Goal: Task Accomplishment & Management: Manage account settings

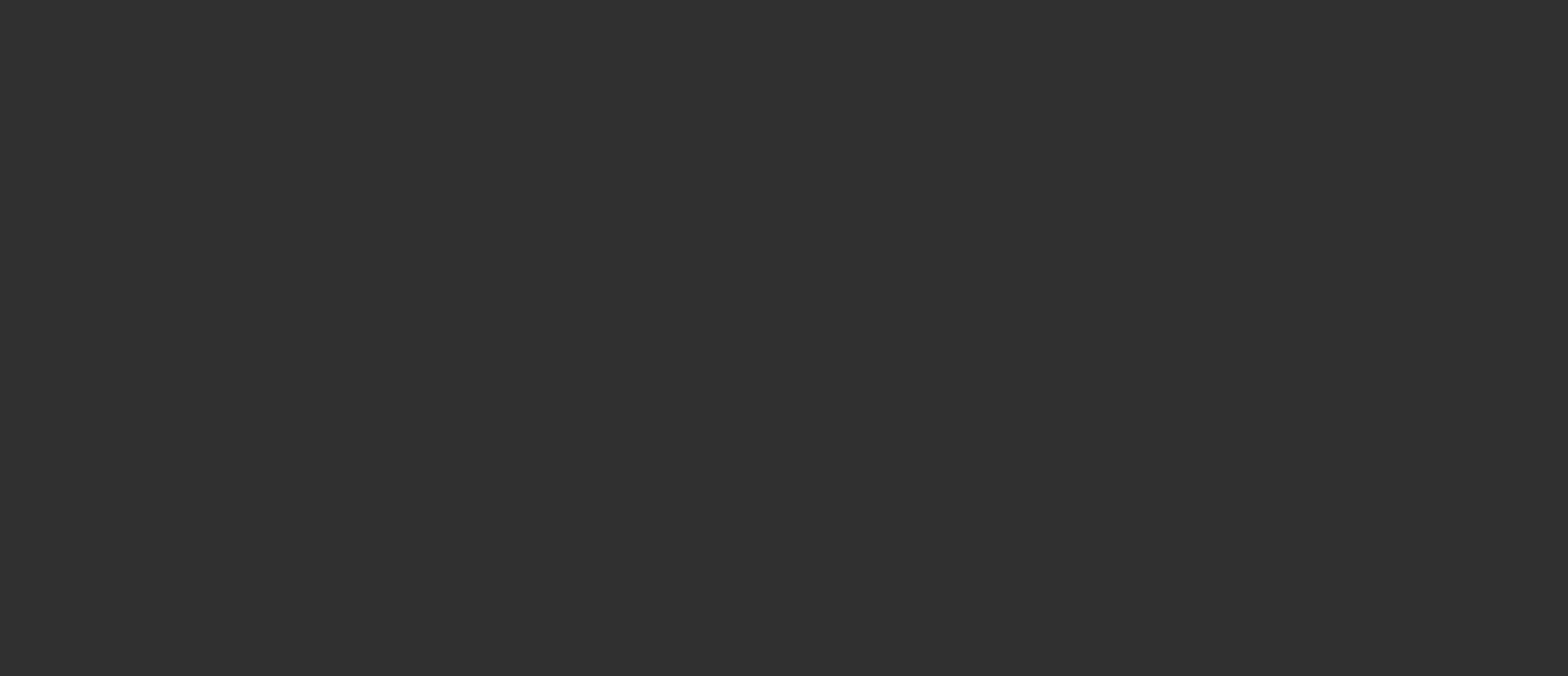
select select "10"
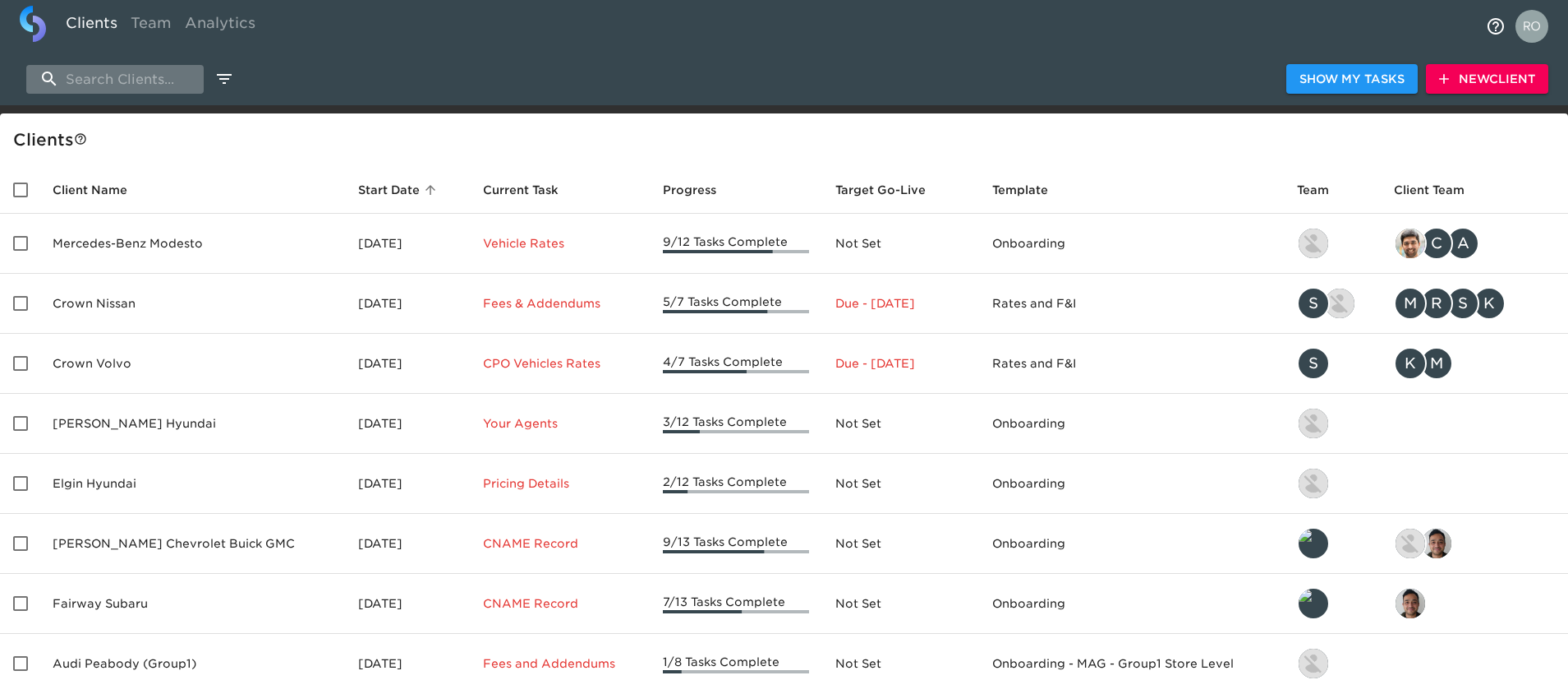
click at [139, 81] on input "search" at bounding box center [114, 79] width 177 height 29
type input "[PERSON_NAME]"
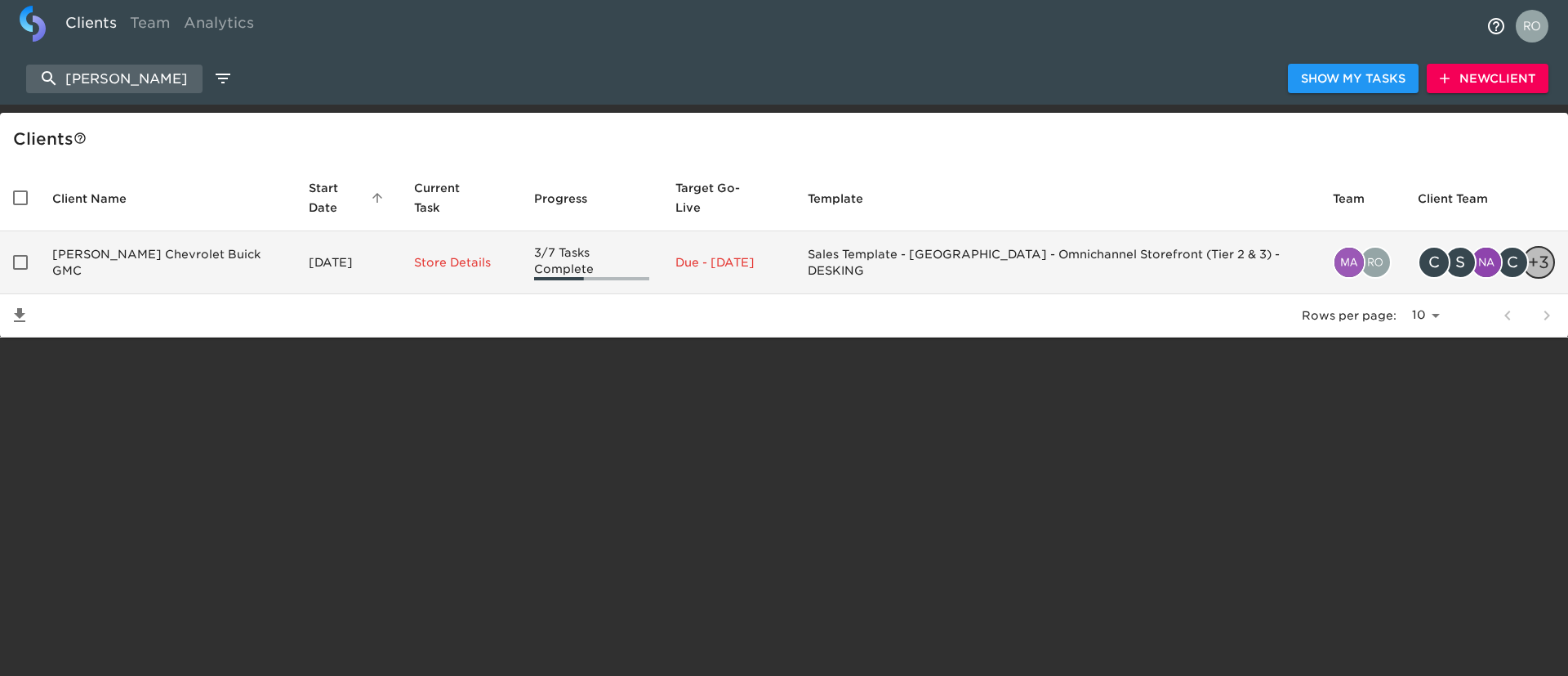
click at [192, 232] on td "[PERSON_NAME] Chevrolet Buick GMC" at bounding box center [168, 263] width 256 height 63
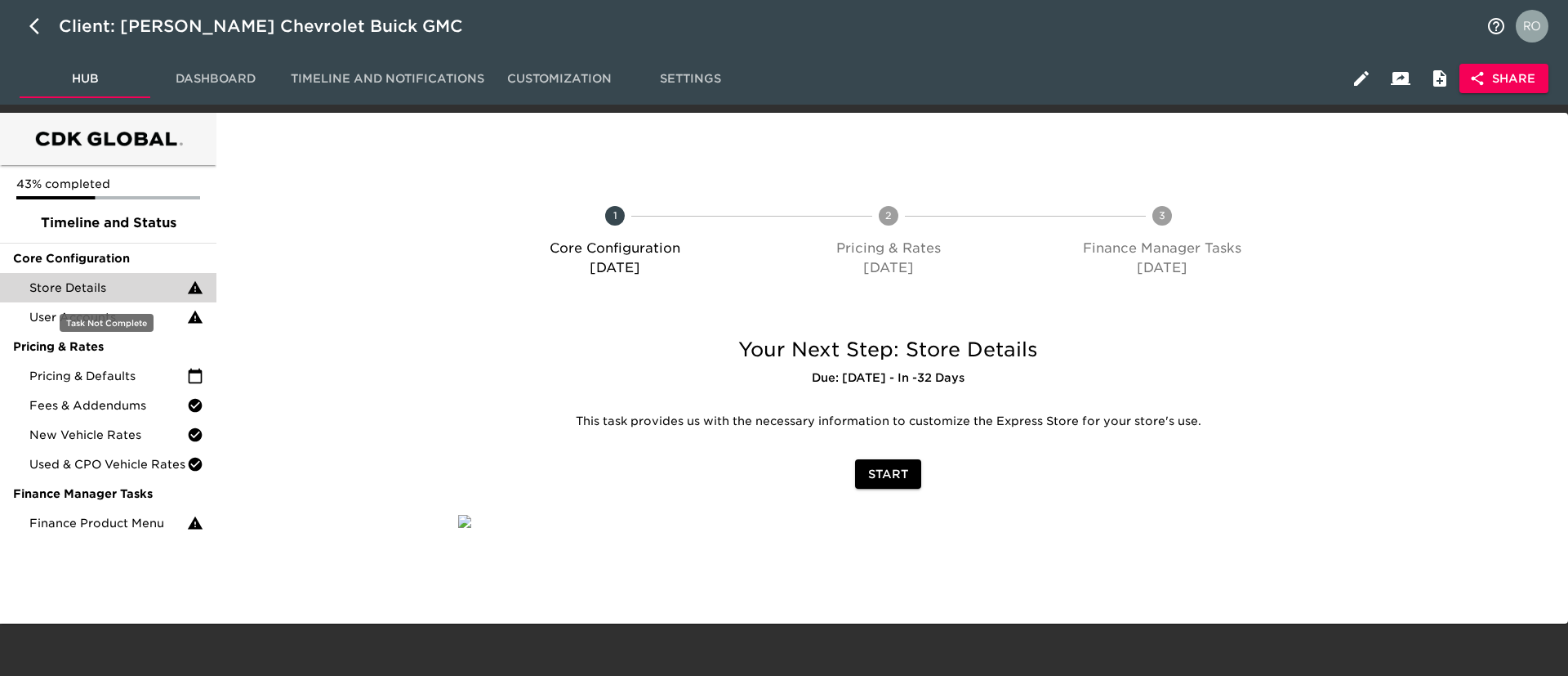
click at [180, 285] on span "Store Details" at bounding box center [108, 288] width 157 height 16
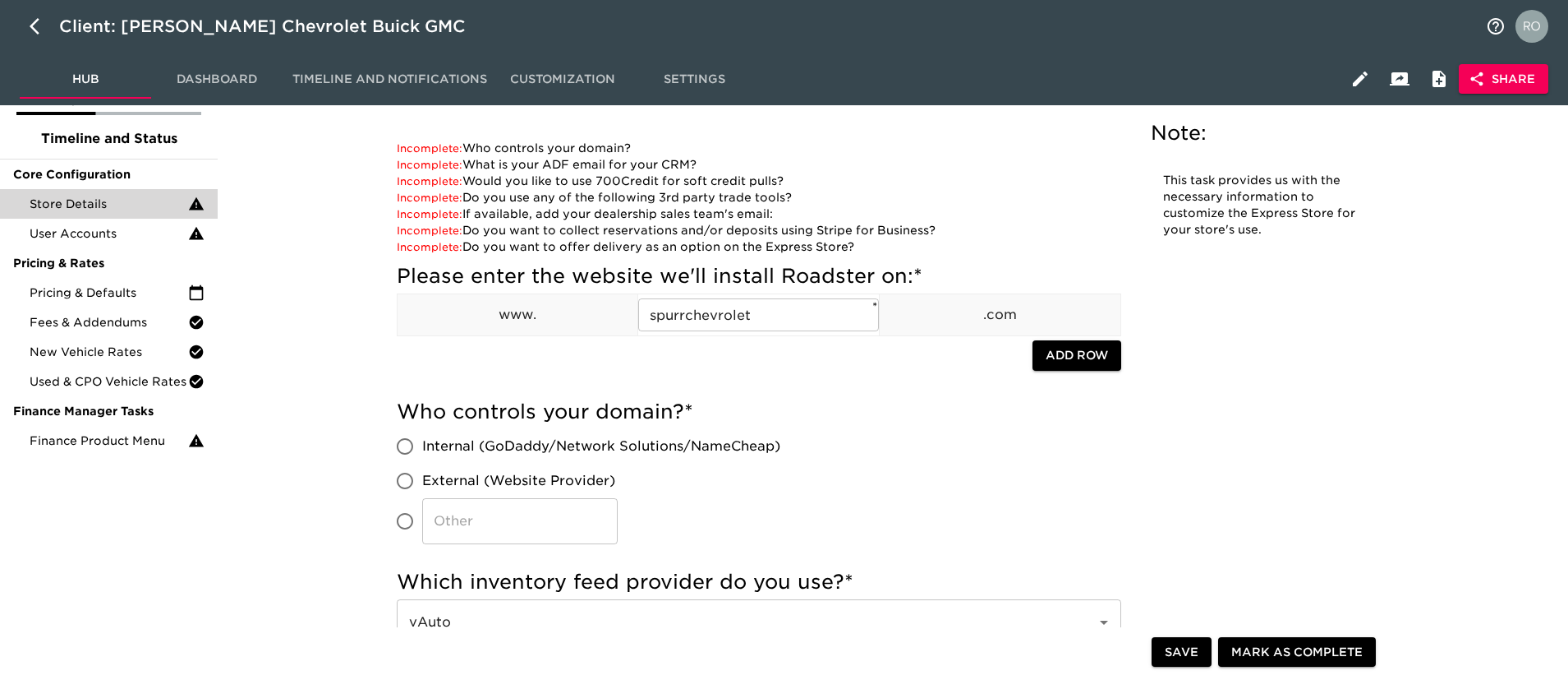
scroll to position [123, 0]
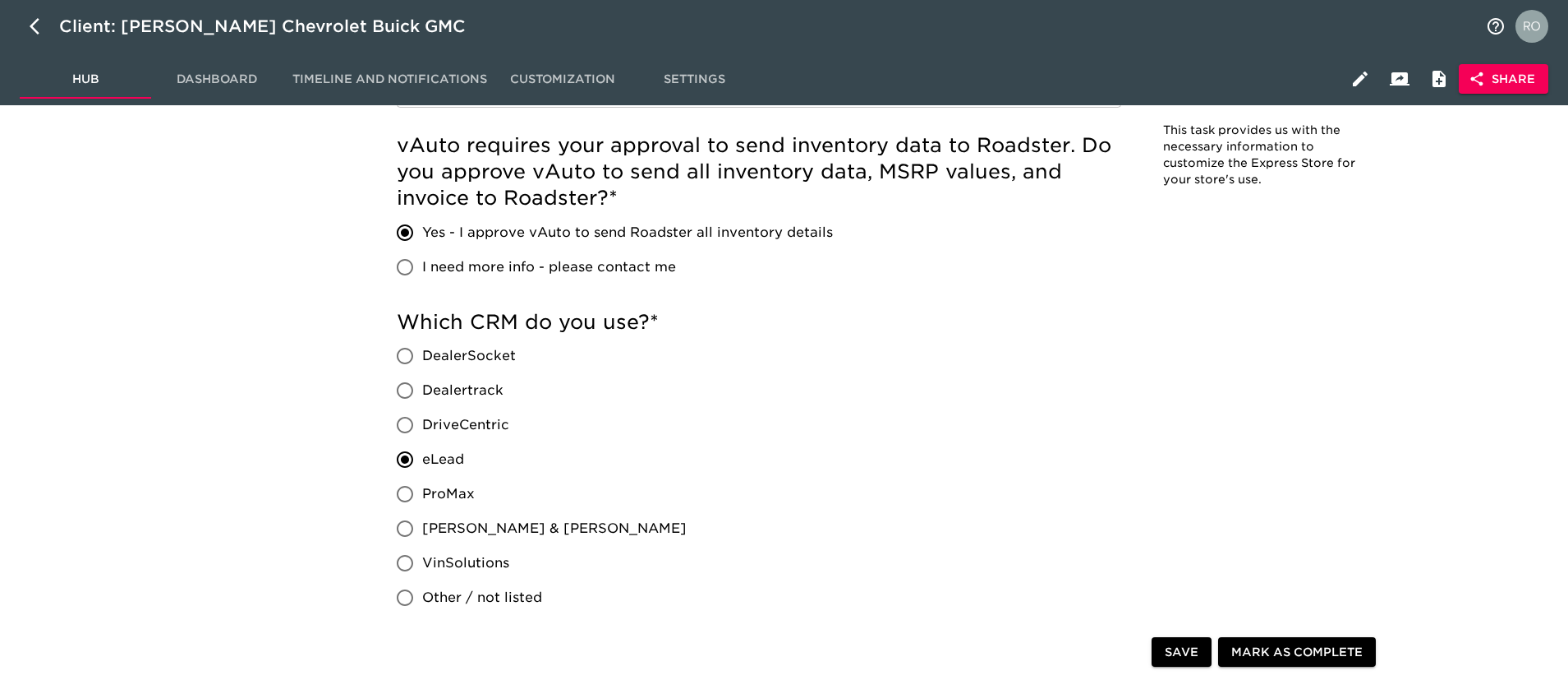
scroll to position [7, 0]
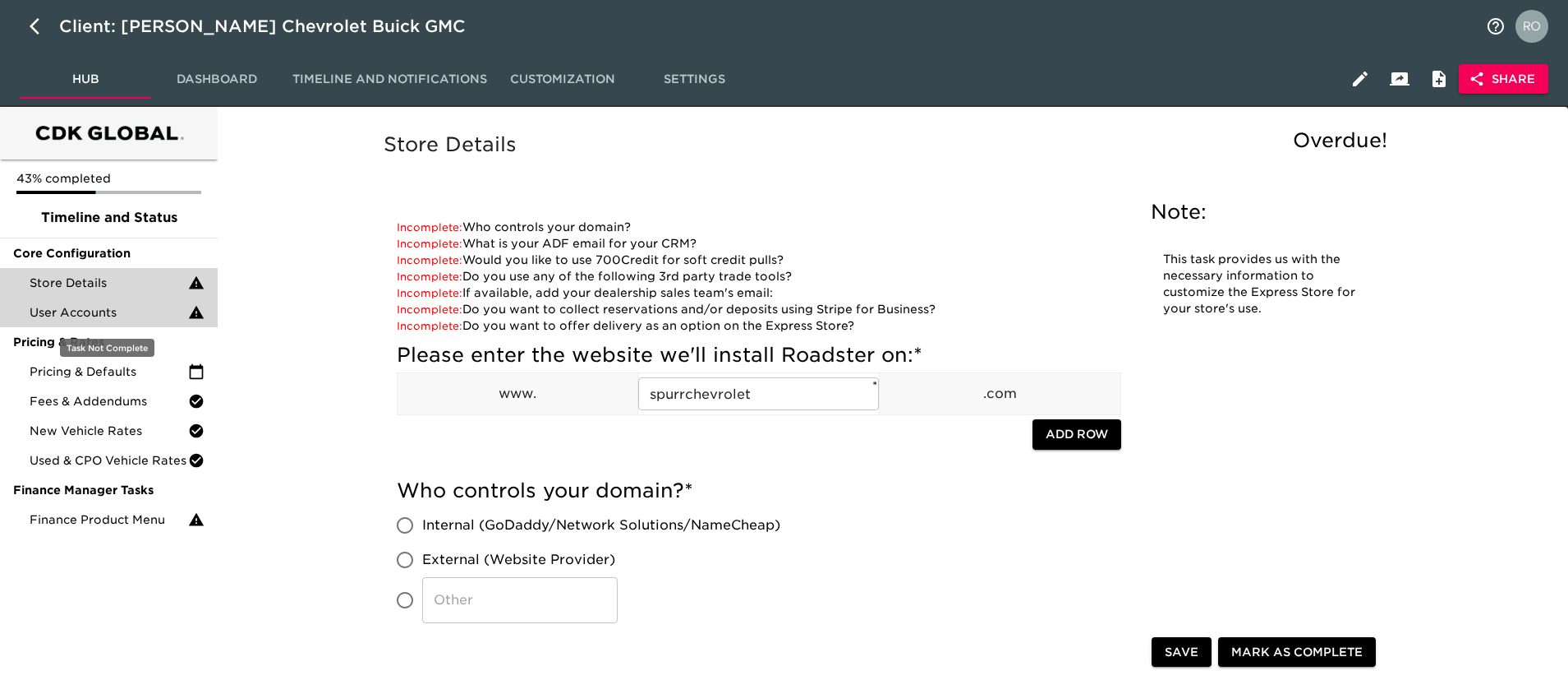
click at [138, 317] on span "User Accounts" at bounding box center [108, 312] width 158 height 16
